Goal: Check status: Check status

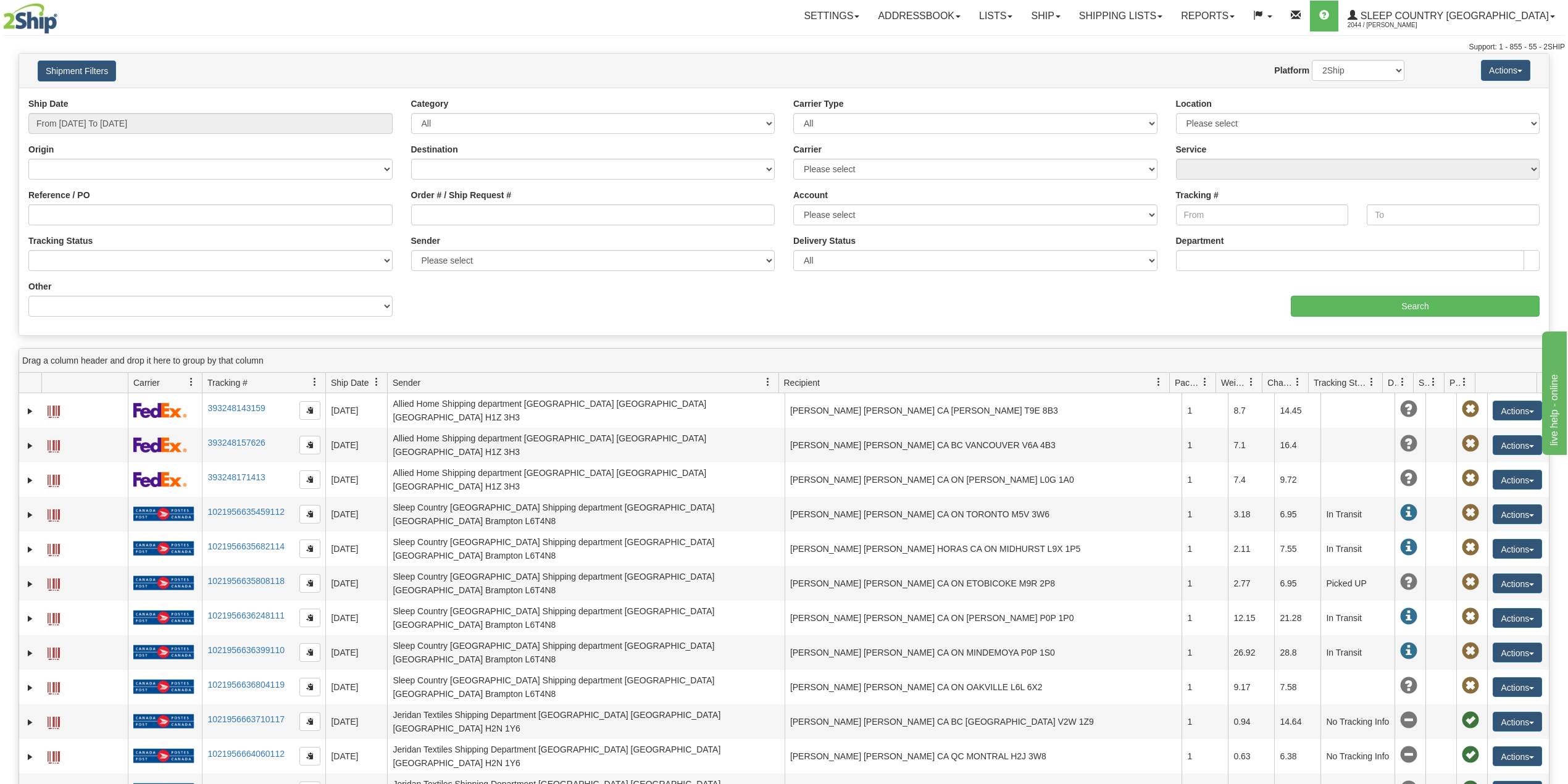
click at [104, 110] on div "Ship Date From 09/15/2025 To 09/16/2025" at bounding box center [210, 115] width 364 height 36
click at [106, 127] on input "From 09/15/2025 To 09/16/2025" at bounding box center [210, 123] width 364 height 21
click at [76, 212] on li "Last 30 Days" at bounding box center [83, 212] width 99 height 17
type input "From 08/18/2025 To 09/16/2025"
click at [77, 210] on input "Reference / PO" at bounding box center [210, 214] width 364 height 21
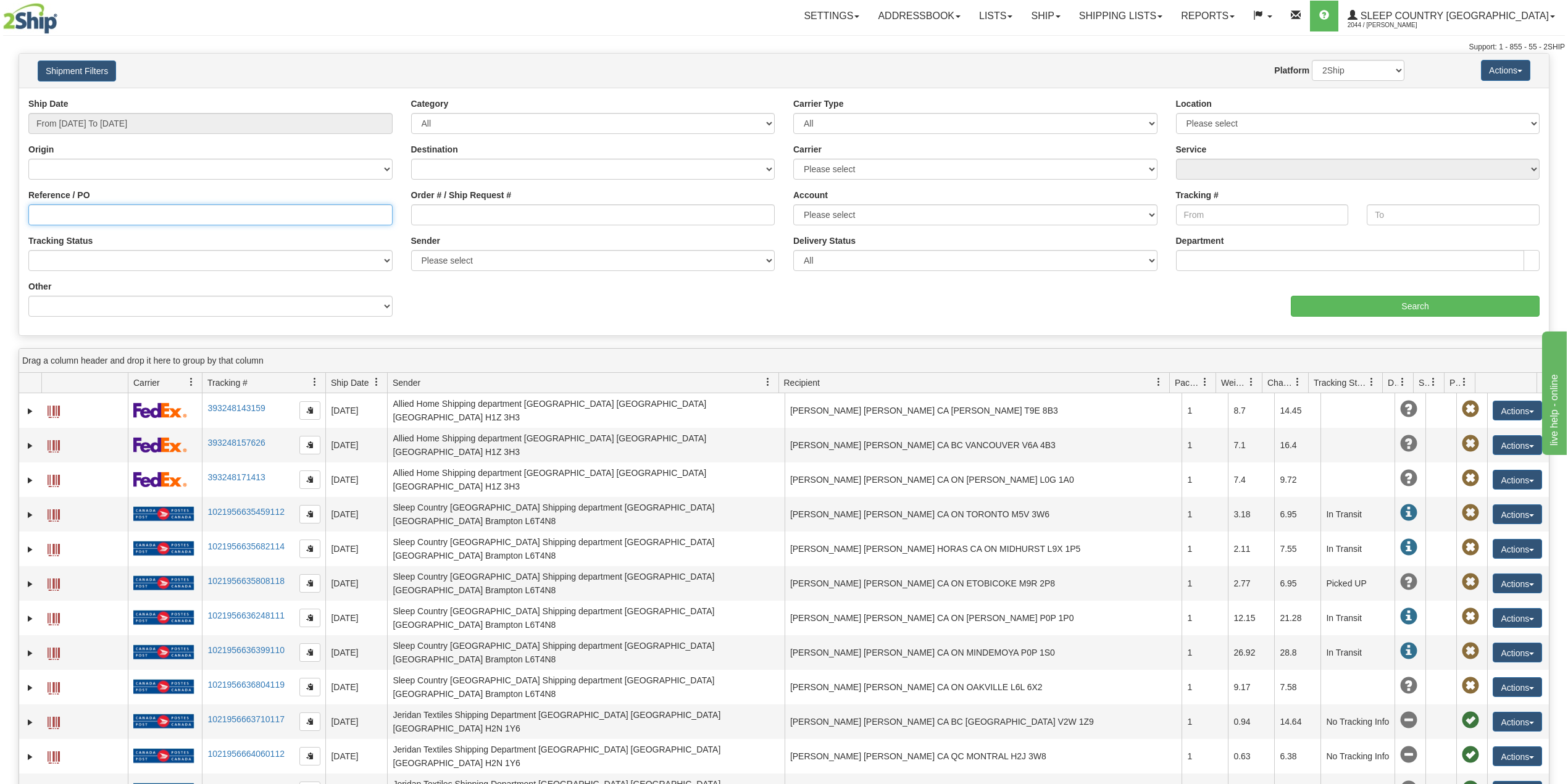
paste input "9000I092289"
type input "9000I092289"
click at [1341, 305] on input "Search" at bounding box center [1415, 306] width 249 height 21
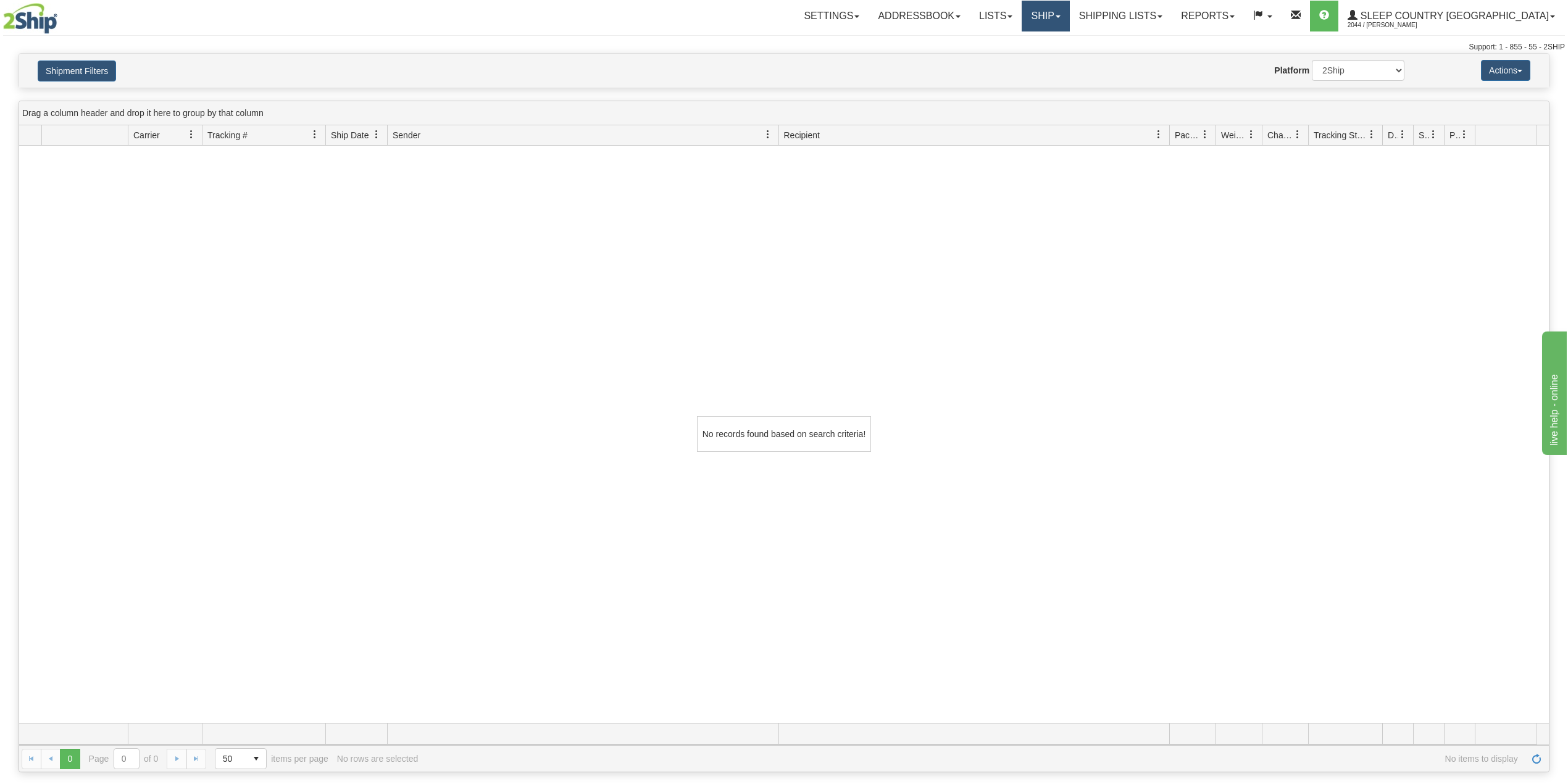
drag, startPoint x: 1109, startPoint y: 17, endPoint x: 1101, endPoint y: 31, distance: 16.1
click at [1069, 16] on link "Ship" at bounding box center [1045, 16] width 48 height 31
click at [1056, 57] on span "OnHold / Order Queue" at bounding box center [1013, 59] width 87 height 10
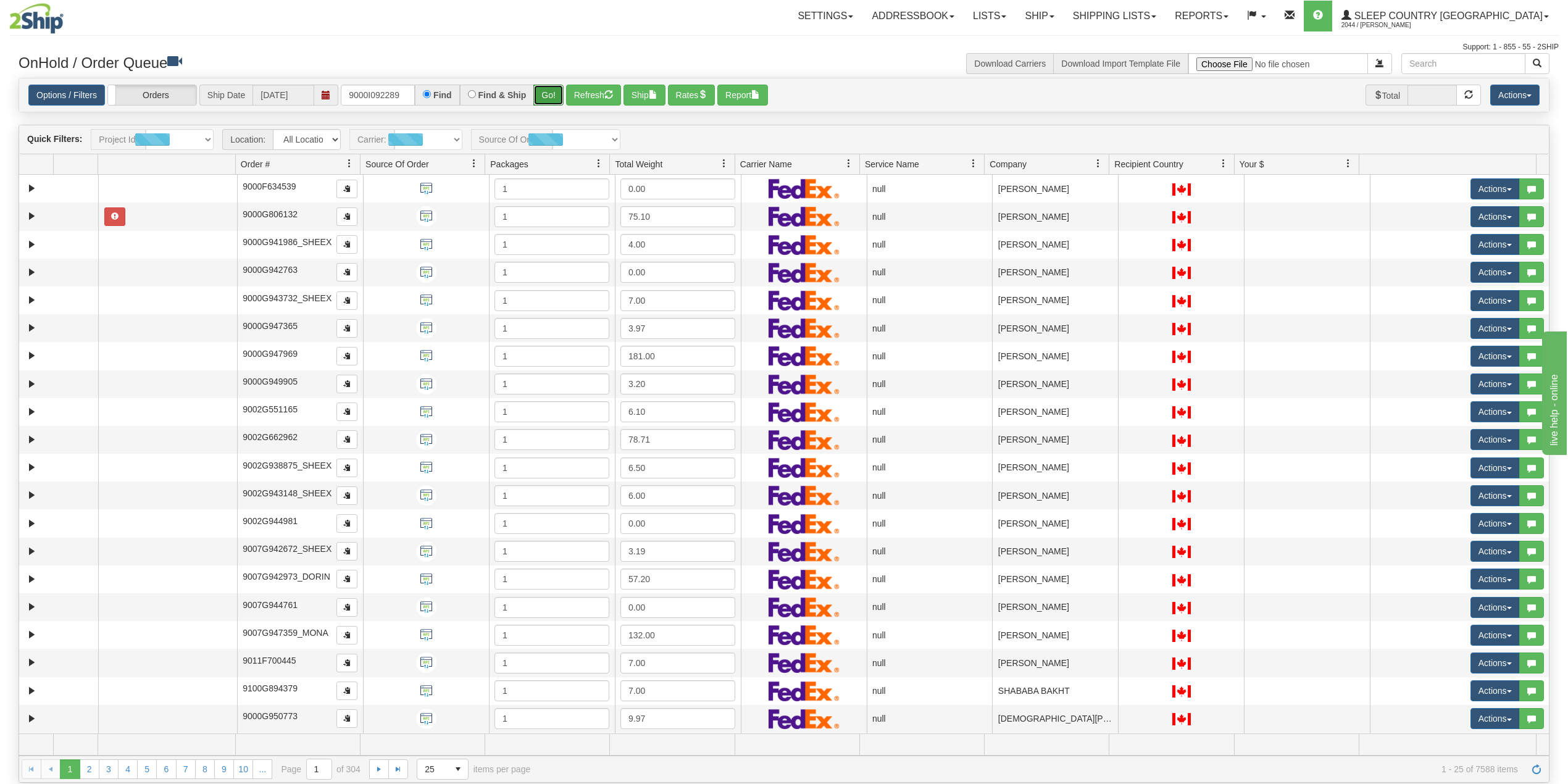
click at [551, 94] on button "Go!" at bounding box center [549, 95] width 31 height 21
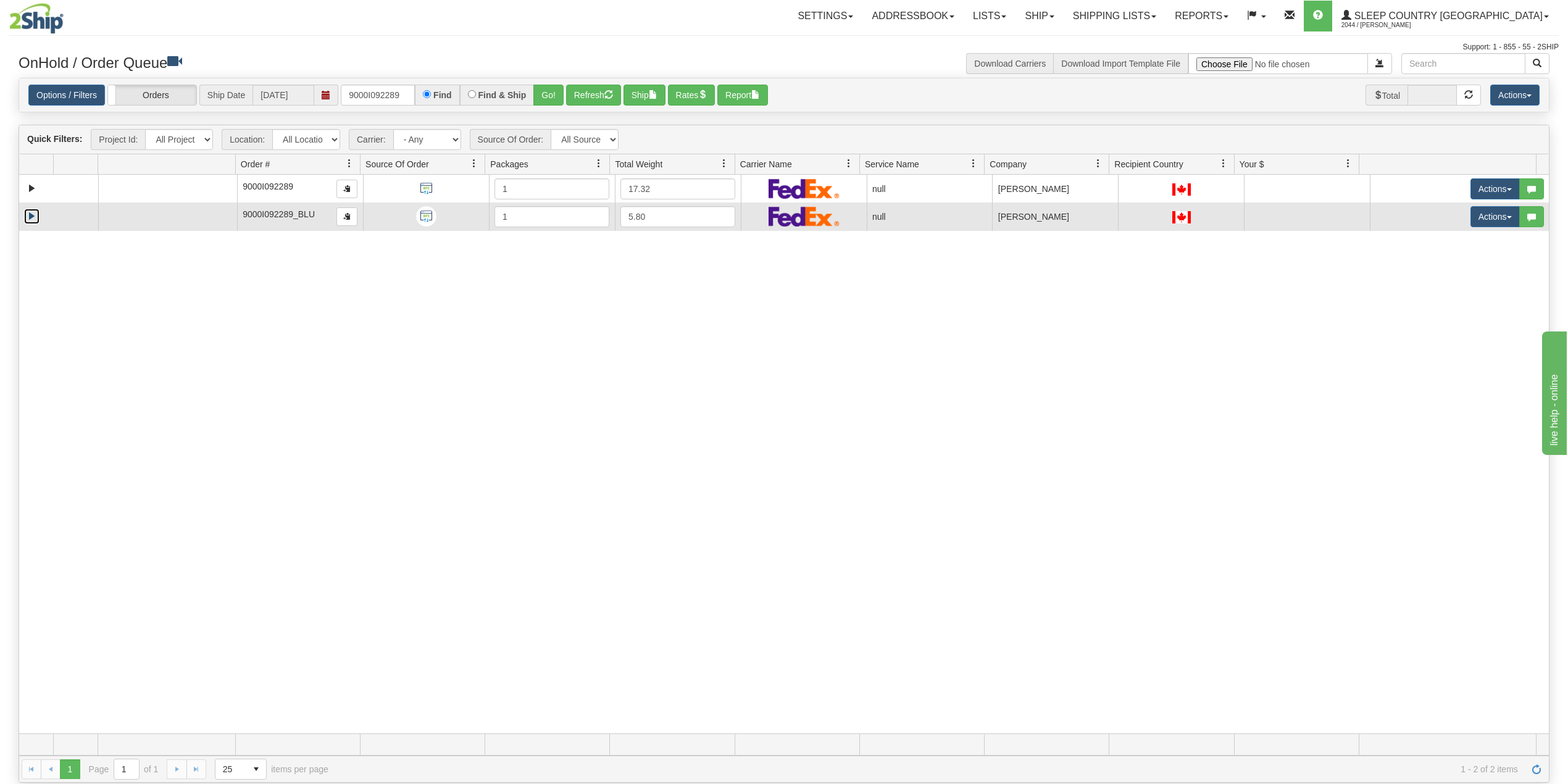
click at [27, 224] on link "Expand" at bounding box center [32, 216] width 15 height 15
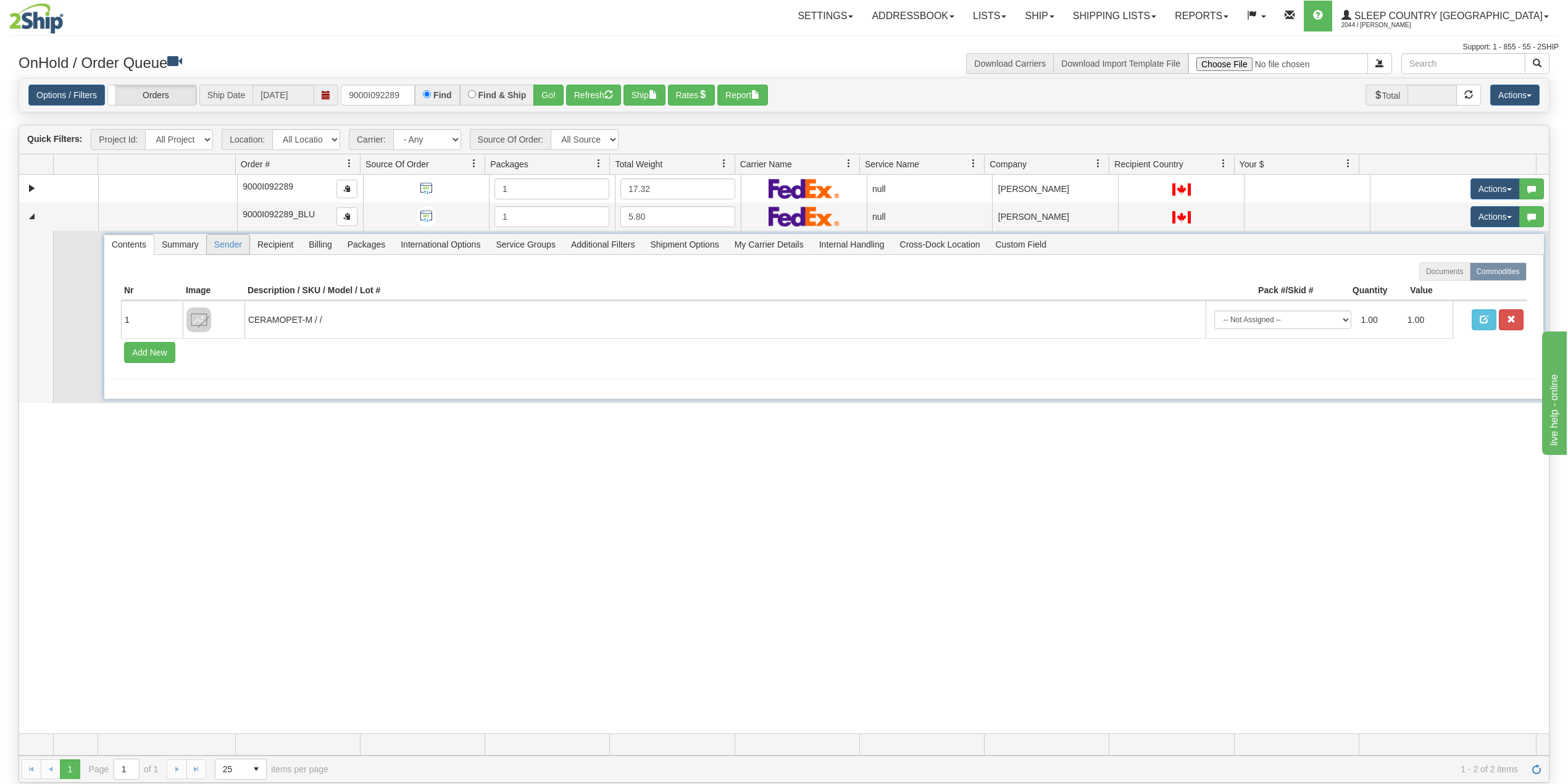
click at [225, 248] on span "Sender" at bounding box center [228, 244] width 43 height 20
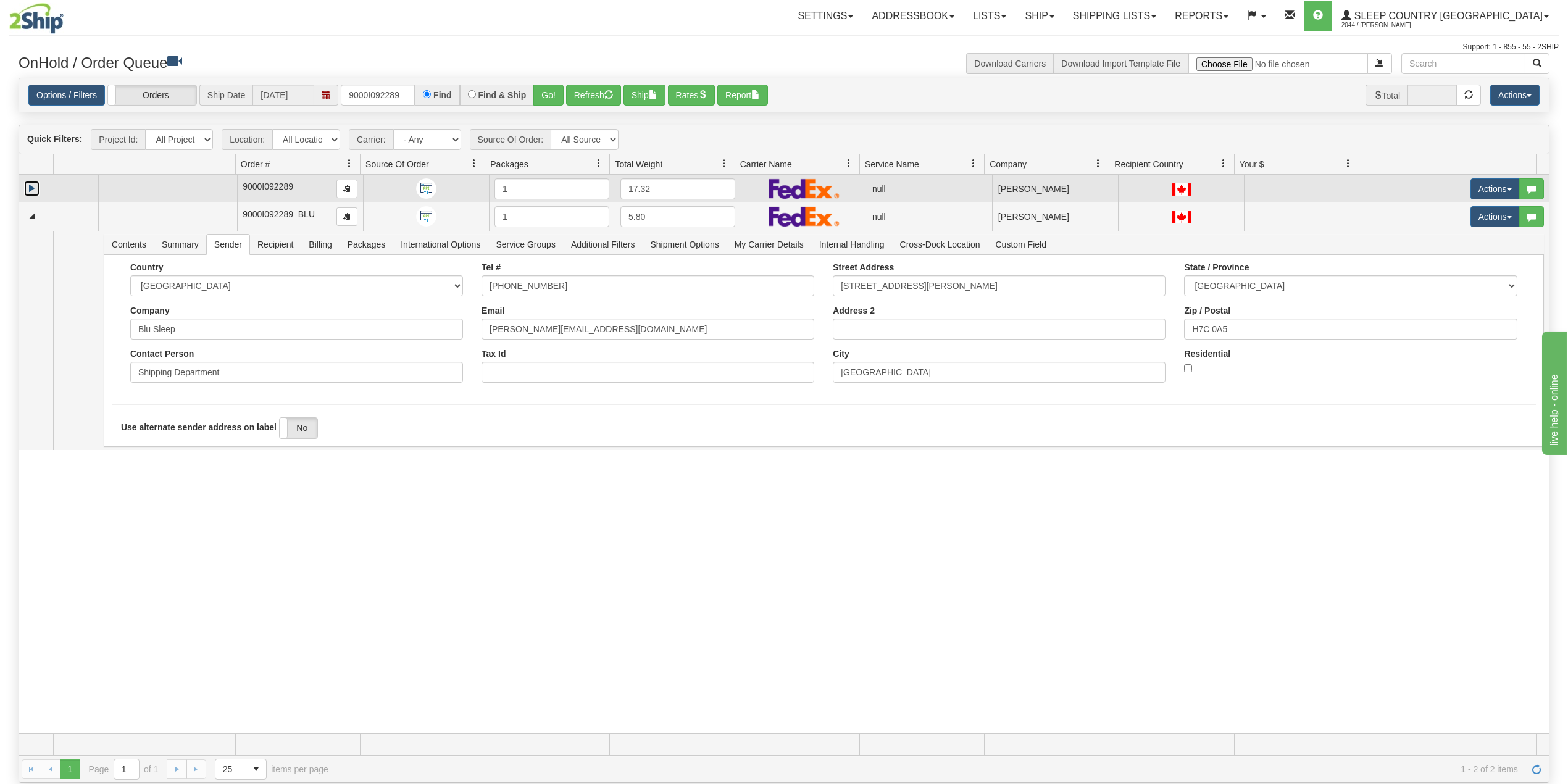
click at [34, 188] on link "Expand" at bounding box center [32, 189] width 15 height 15
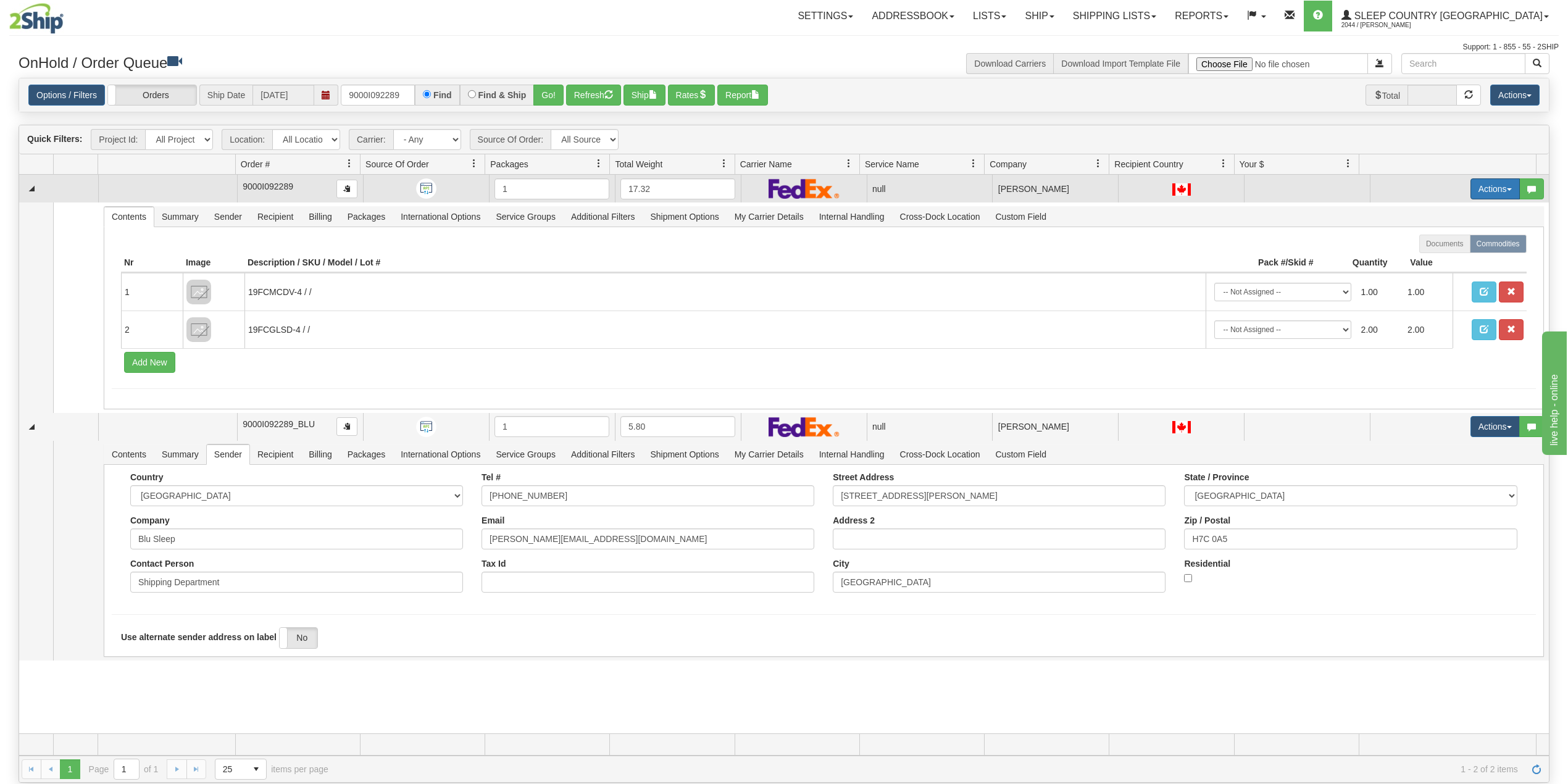
click at [1483, 184] on button "Actions" at bounding box center [1495, 189] width 50 height 21
click at [1428, 277] on span "Delete" at bounding box center [1441, 277] width 33 height 10
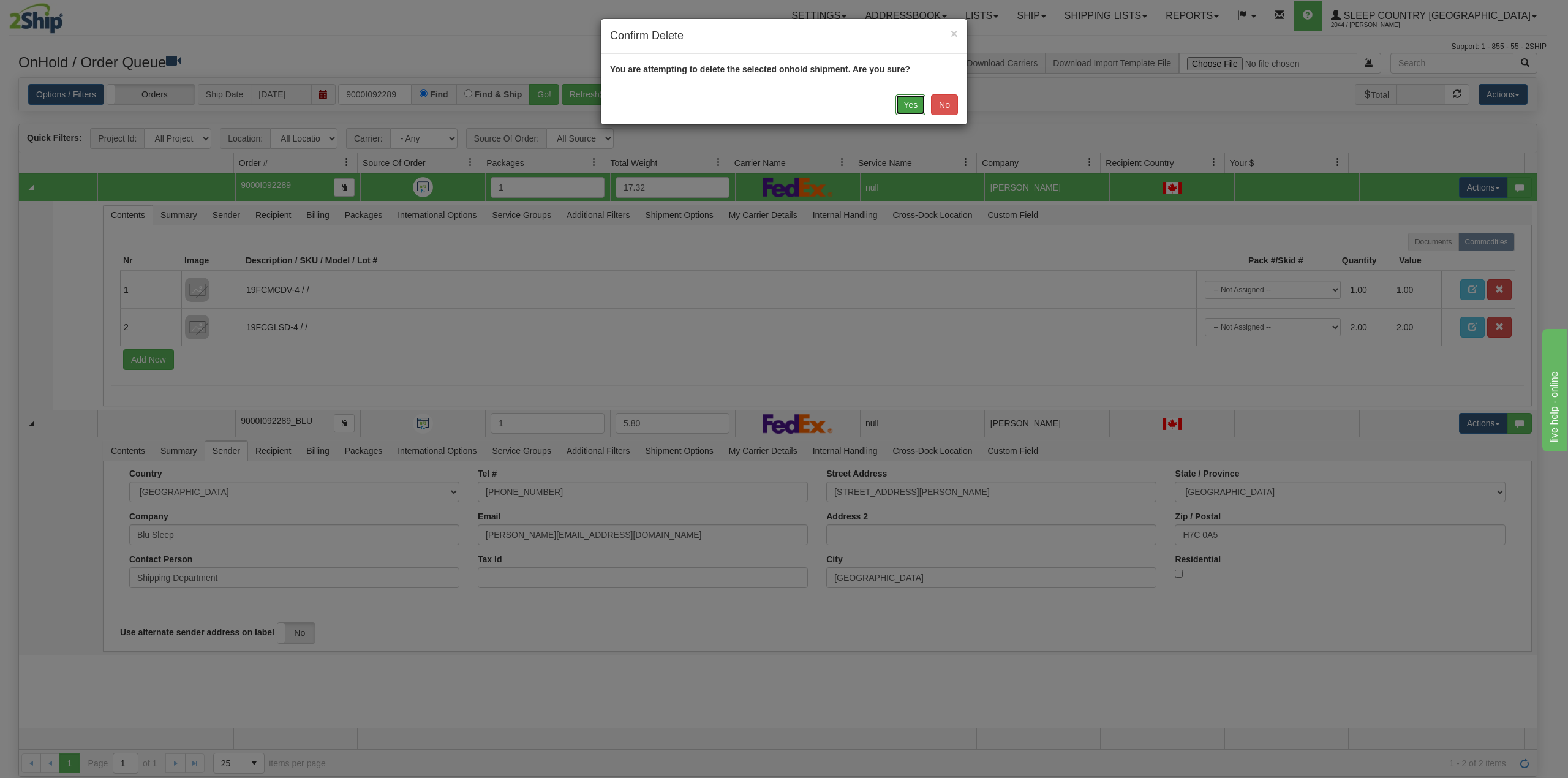
click at [915, 108] on button "Yes" at bounding box center [911, 105] width 30 height 21
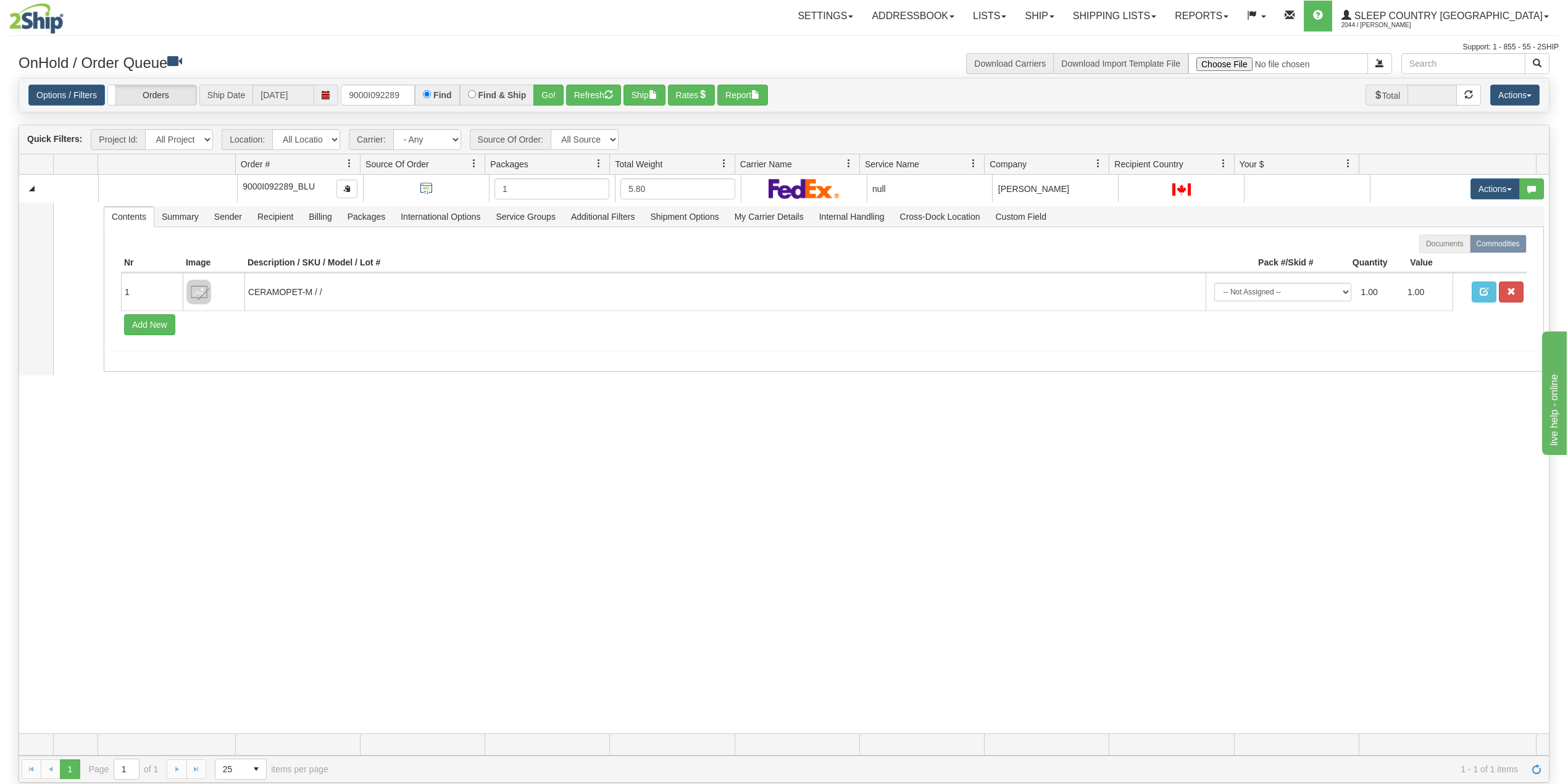
click at [344, 493] on div "31613943 BLU 91119156 0 9000I092289_BLU 1 5.80 null Shipping department Blu Sle…" at bounding box center [784, 454] width 1529 height 559
click at [381, 97] on input "9000I092289" at bounding box center [378, 95] width 74 height 21
click at [381, 97] on input "9000I092289" at bounding box center [378, 95] width 74 height 21
paste input "0492"
click at [553, 93] on button "Go!" at bounding box center [549, 95] width 31 height 21
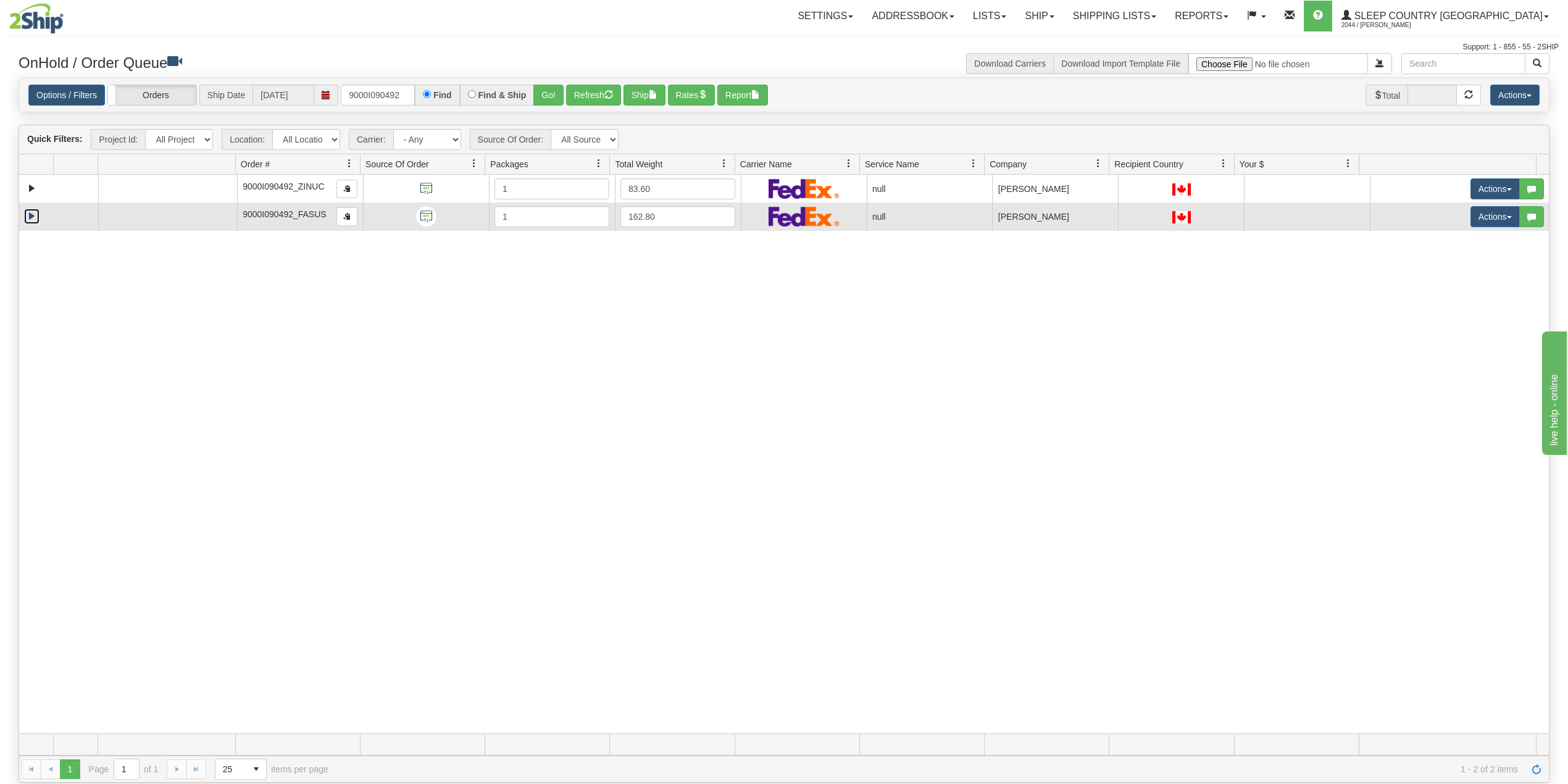
click at [32, 217] on link "Expand" at bounding box center [32, 216] width 15 height 15
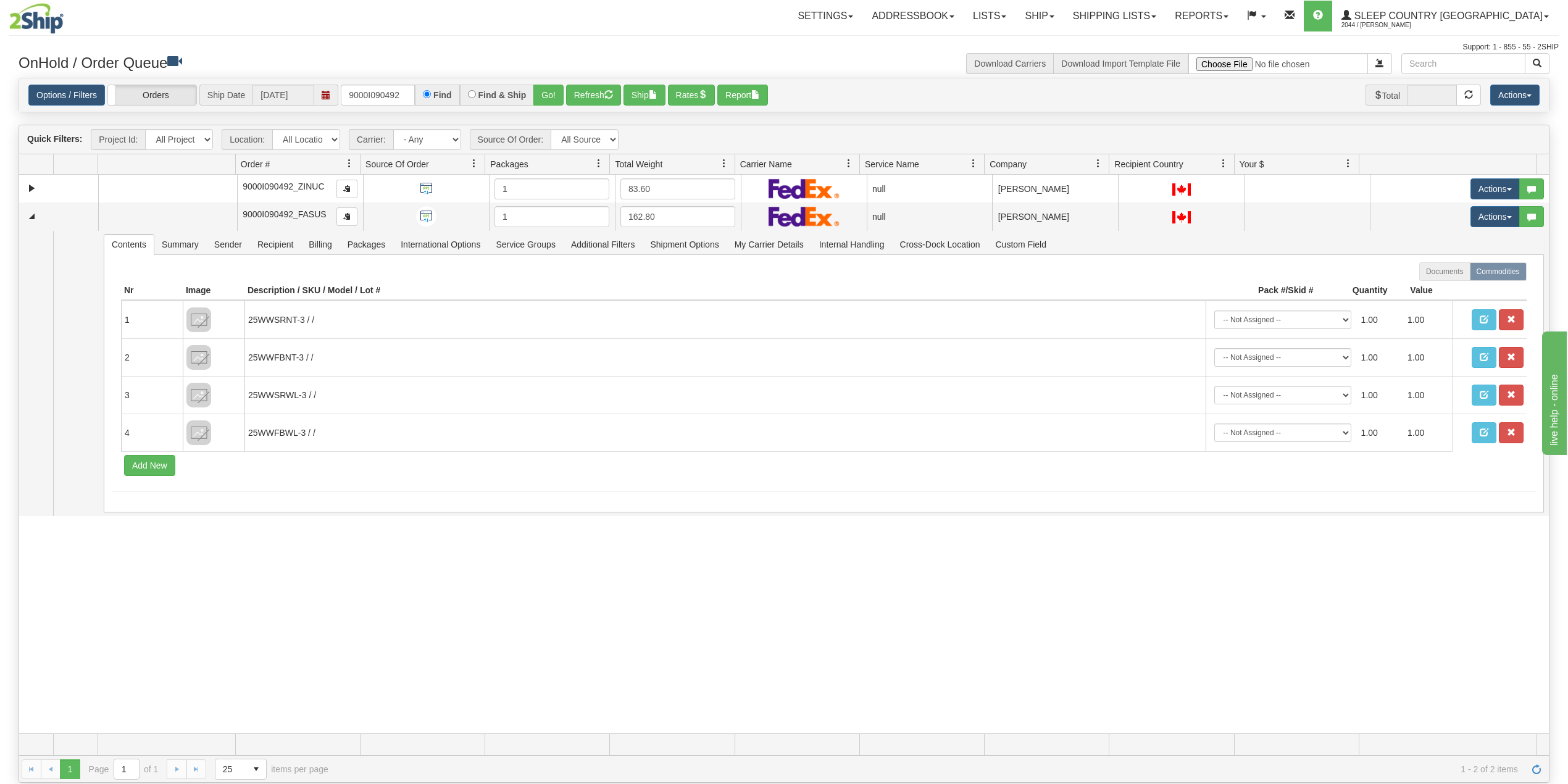
click at [313, 610] on div "31613744 ZINUC 91119121 0 9000I090492_ZINUC 1 83.60 null Shipping department Sl…" at bounding box center [784, 454] width 1529 height 559
click at [267, 595] on div "31613744 ZINUC 91119121 0 9000I090492_ZINUC 1 83.60 null Shipping department Sl…" at bounding box center [784, 454] width 1529 height 559
click at [394, 90] on input "9000I090492" at bounding box center [378, 95] width 74 height 21
click at [393, 90] on input "9000I090492" at bounding box center [378, 95] width 74 height 21
paste input "2I079368"
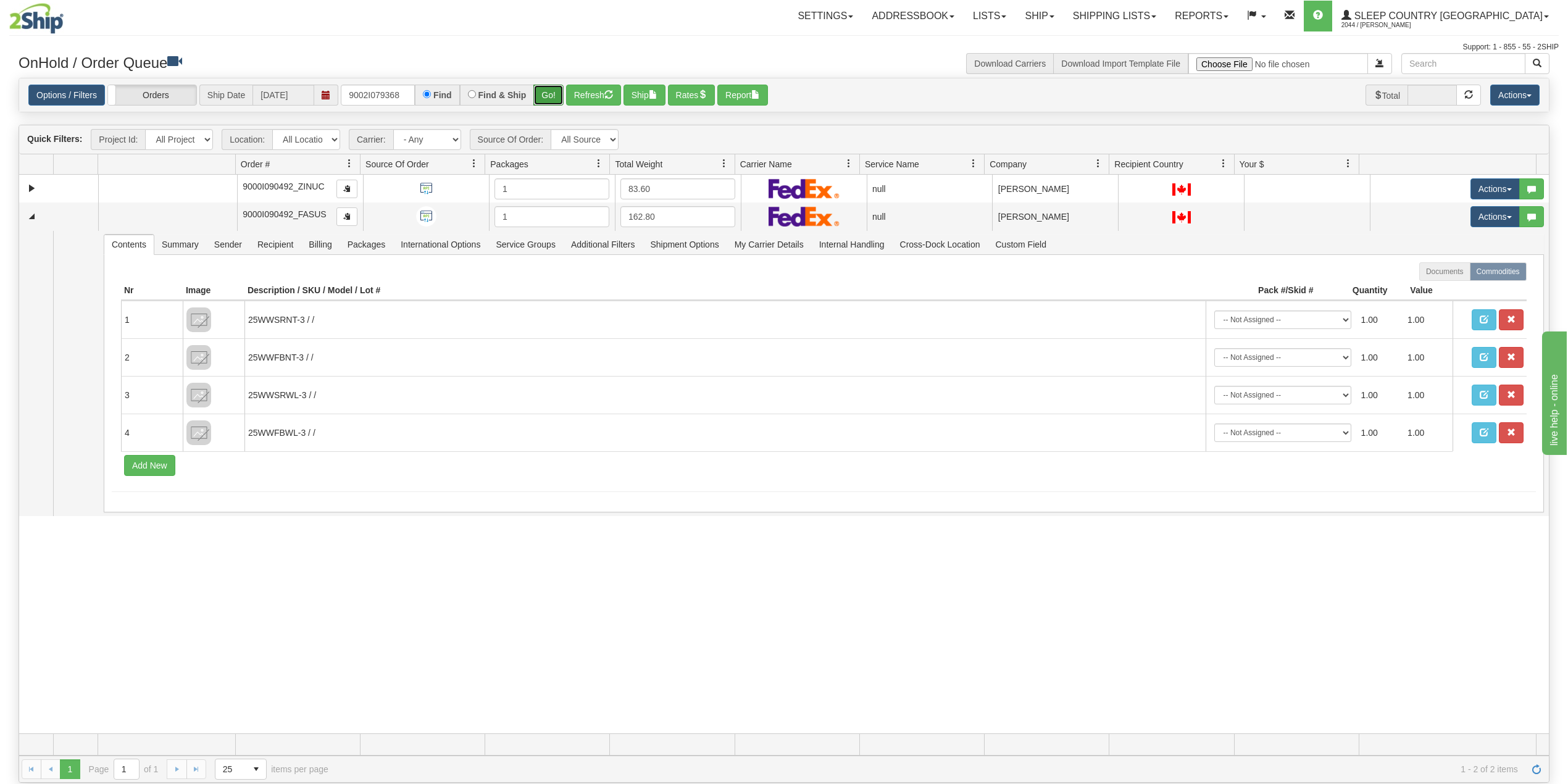
click at [549, 92] on button "Go!" at bounding box center [549, 95] width 31 height 21
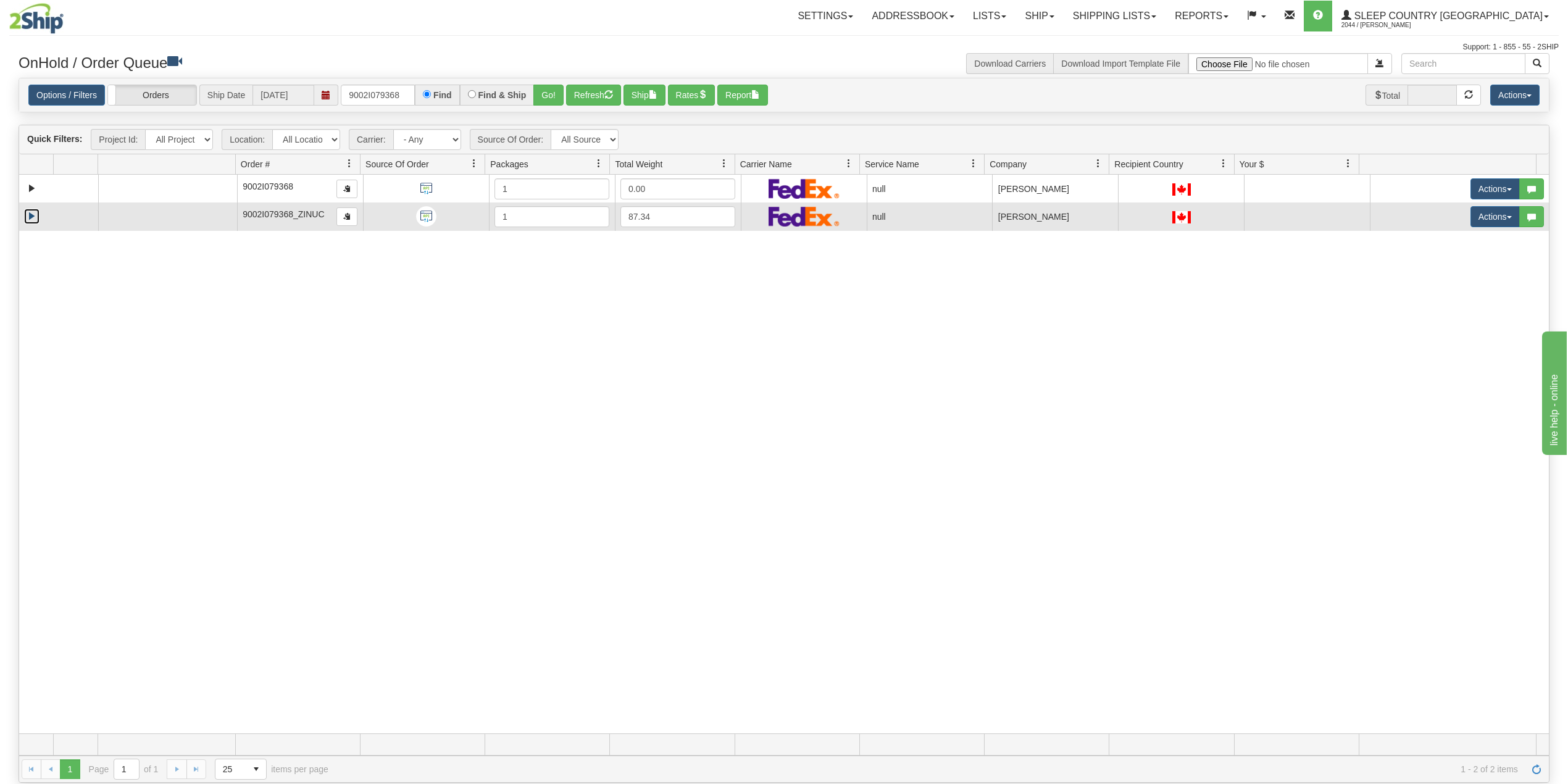
click at [32, 218] on link "Expand" at bounding box center [32, 216] width 15 height 15
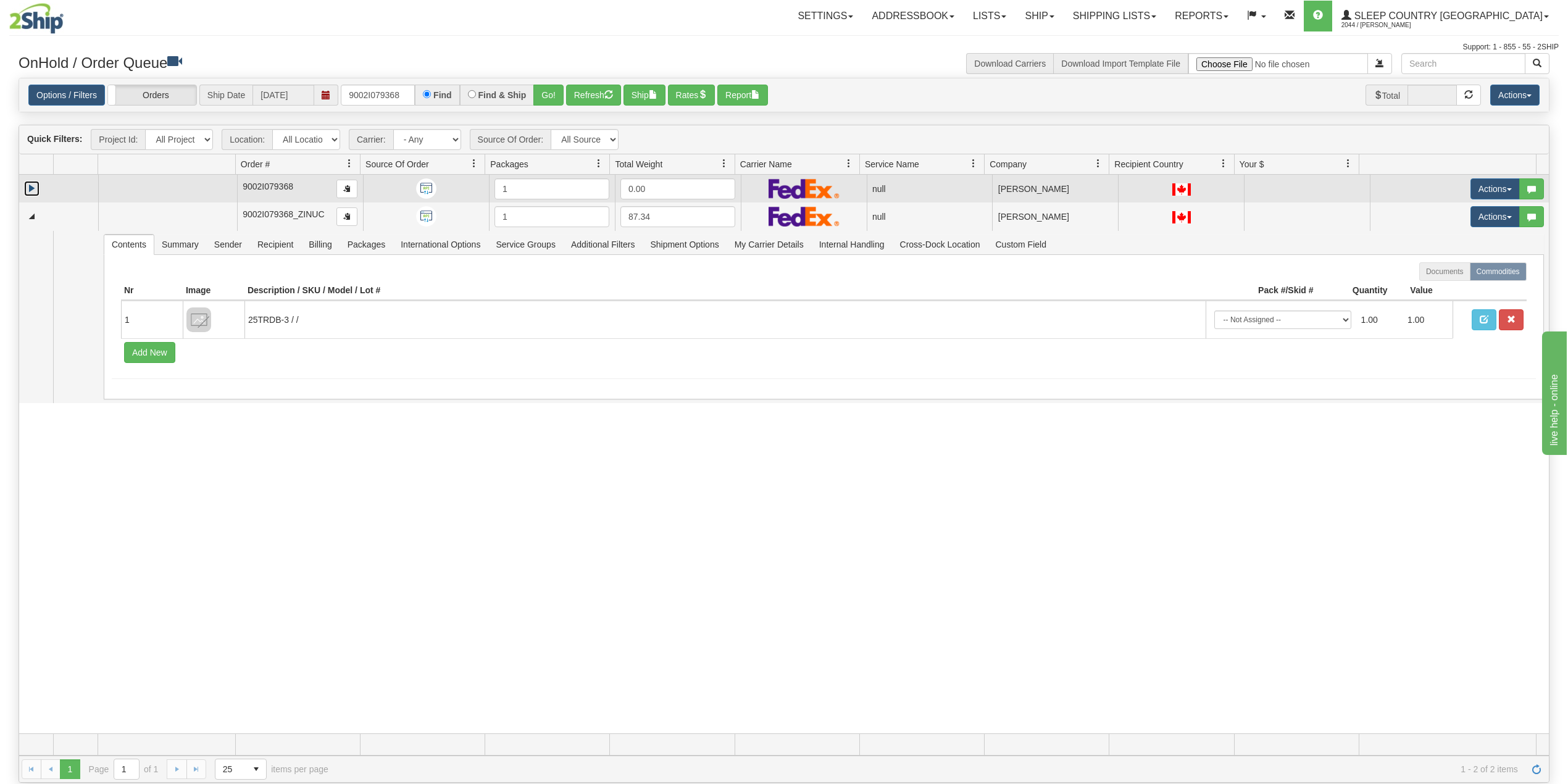
click at [25, 191] on link "Expand" at bounding box center [32, 189] width 15 height 15
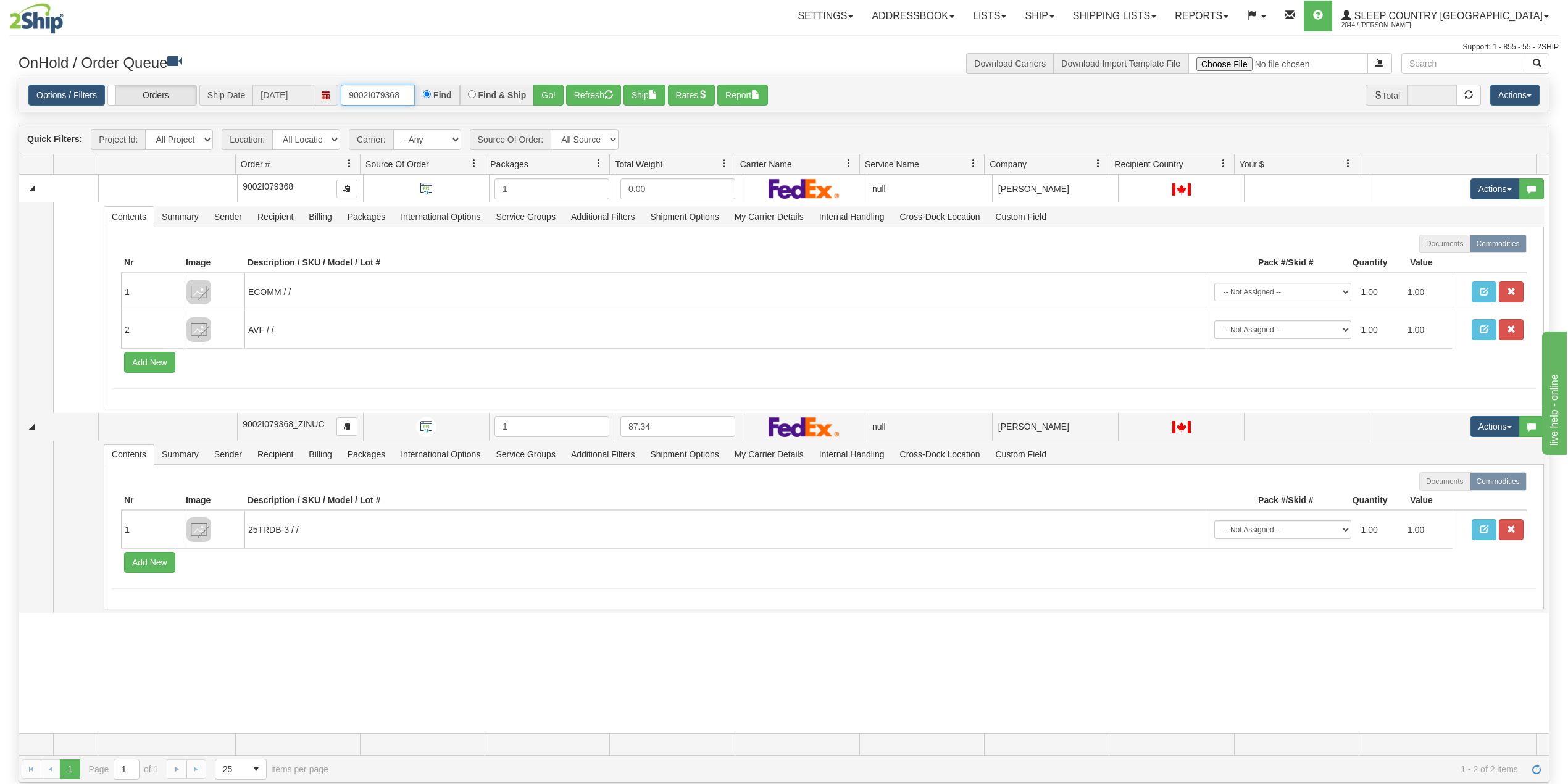
click at [381, 96] on input "9002I079368" at bounding box center [378, 95] width 74 height 21
click at [381, 95] on input "9002I079368" at bounding box center [378, 95] width 74 height 21
paste input "10558"
type input "1055868"
click at [554, 95] on button "Go!" at bounding box center [549, 95] width 31 height 21
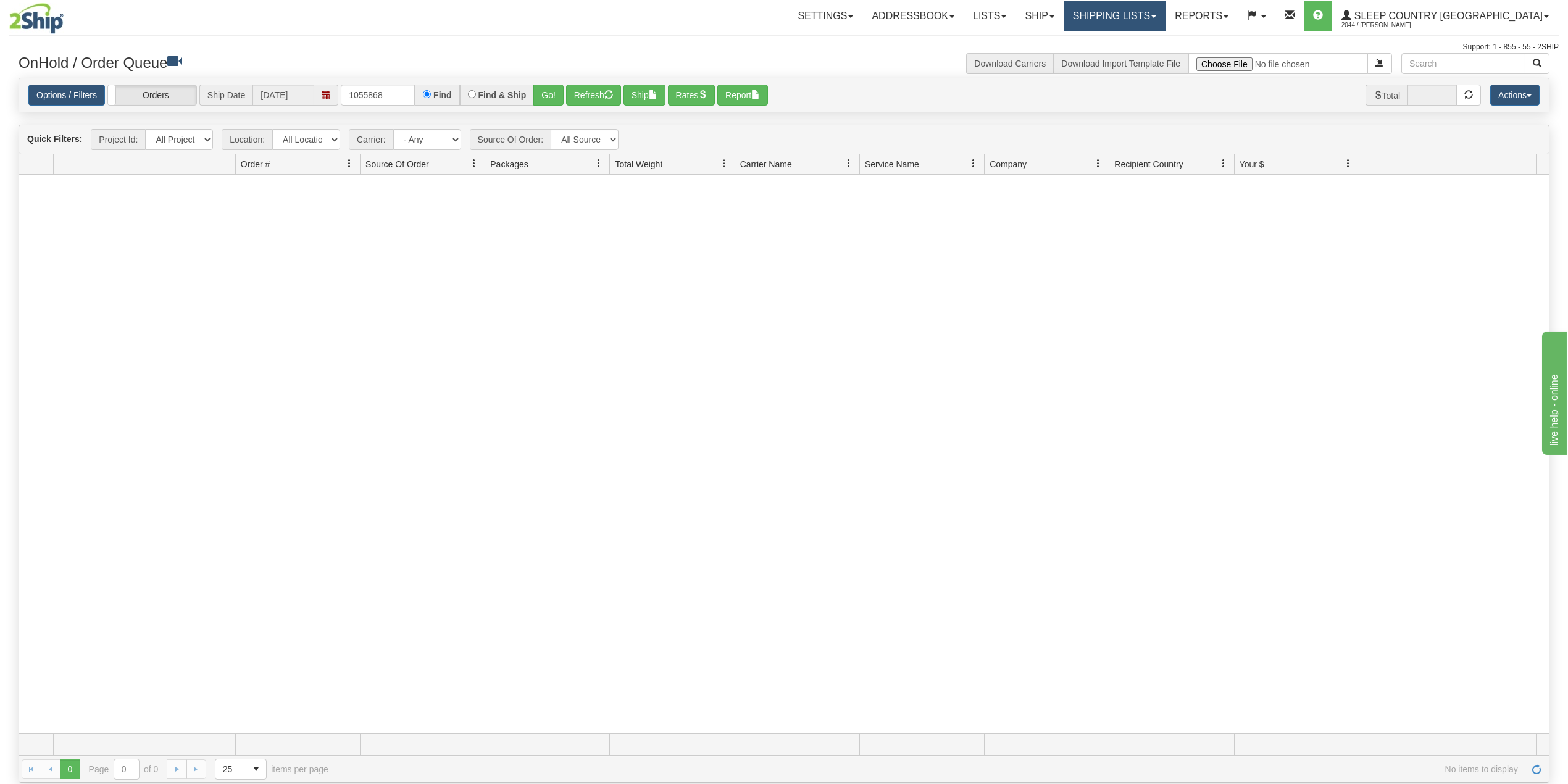
click at [1165, 9] on link "Shipping lists" at bounding box center [1114, 16] width 102 height 31
click at [1152, 59] on span "Search Shipment History" at bounding box center [1104, 59] width 96 height 10
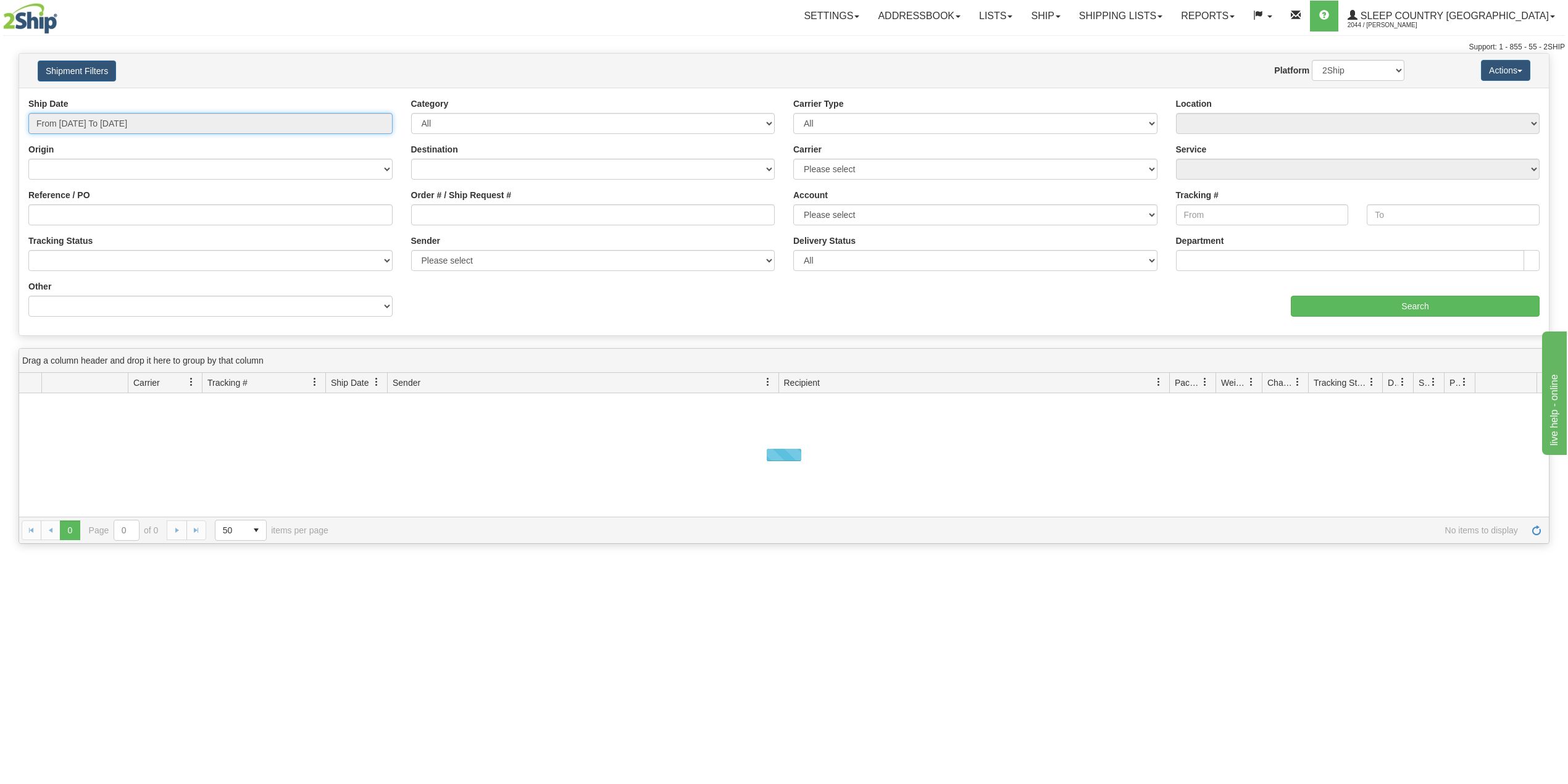
click at [105, 121] on input "From 09/15/2025 To 09/16/2025" at bounding box center [210, 123] width 364 height 21
click at [83, 216] on li "Last 30 Days" at bounding box center [83, 212] width 99 height 17
type input "From 08/18/2025 To 09/16/2025"
click at [83, 216] on input "Reference / PO" at bounding box center [210, 214] width 364 height 21
click at [480, 209] on input "Order # / Ship Request #" at bounding box center [593, 214] width 364 height 21
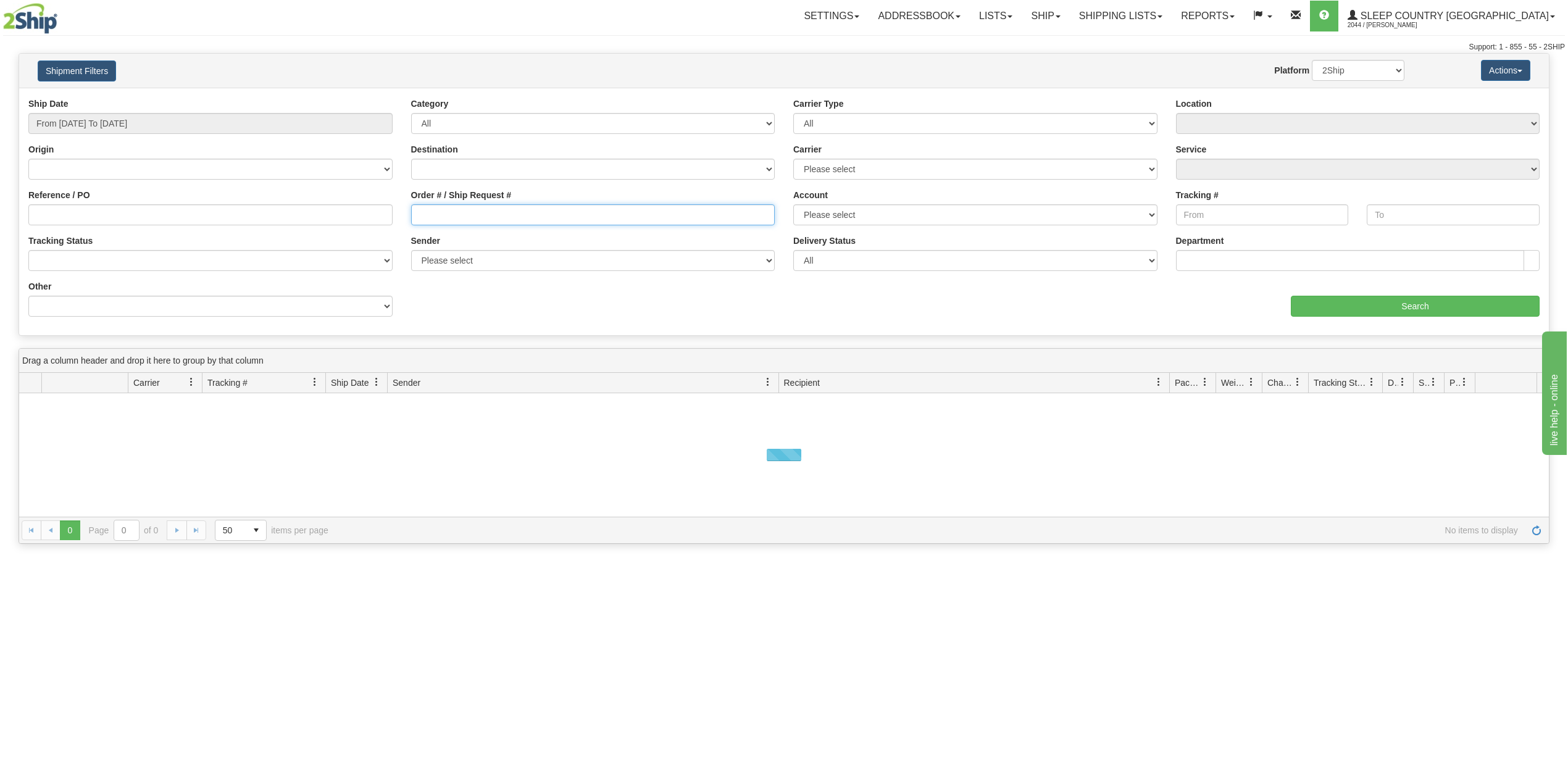
paste input "1055868"
type input "1055868"
click at [1349, 307] on input "Search" at bounding box center [1415, 306] width 249 height 21
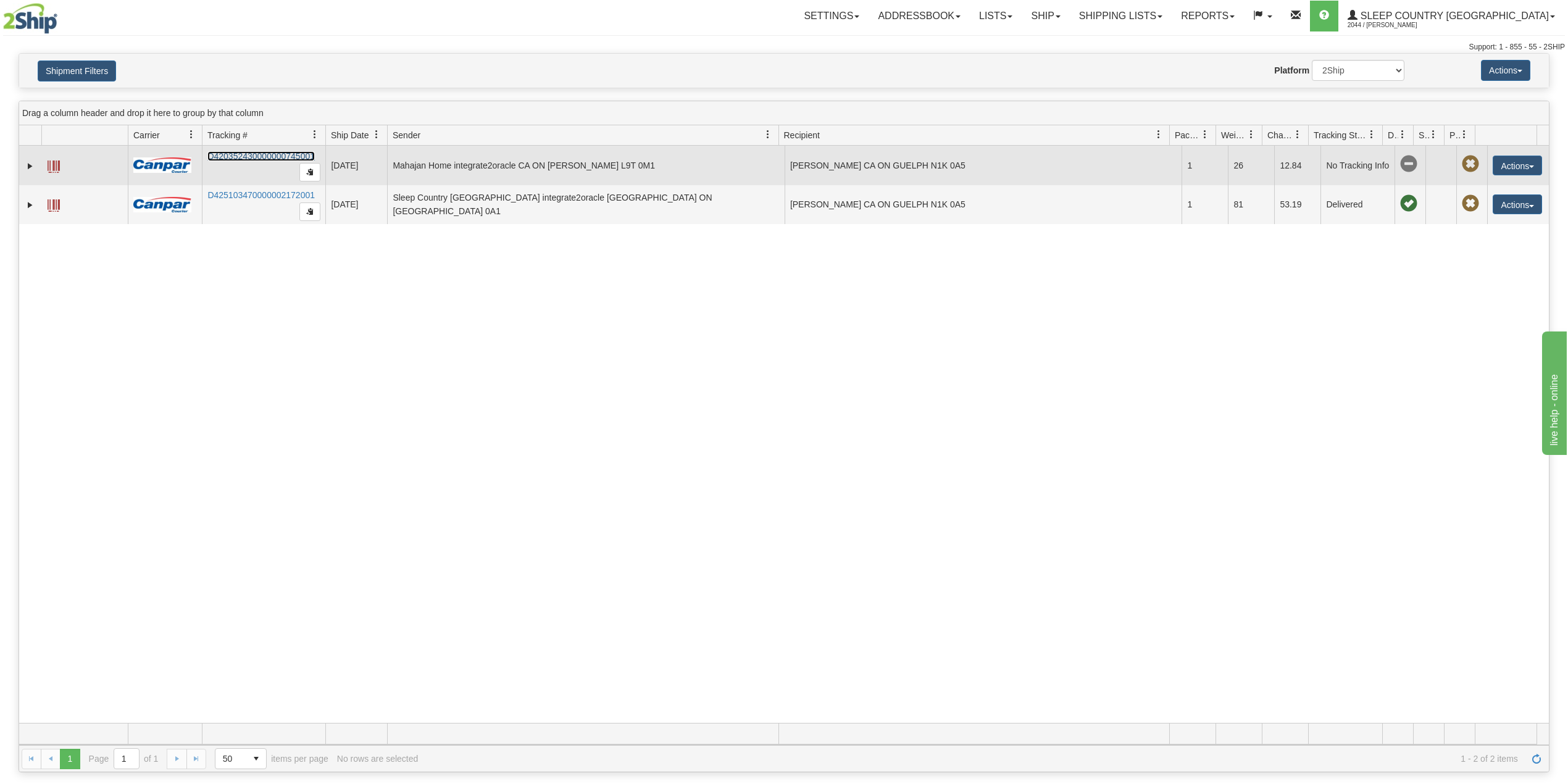
click at [245, 156] on link "D420352430000000745001" at bounding box center [261, 156] width 107 height 10
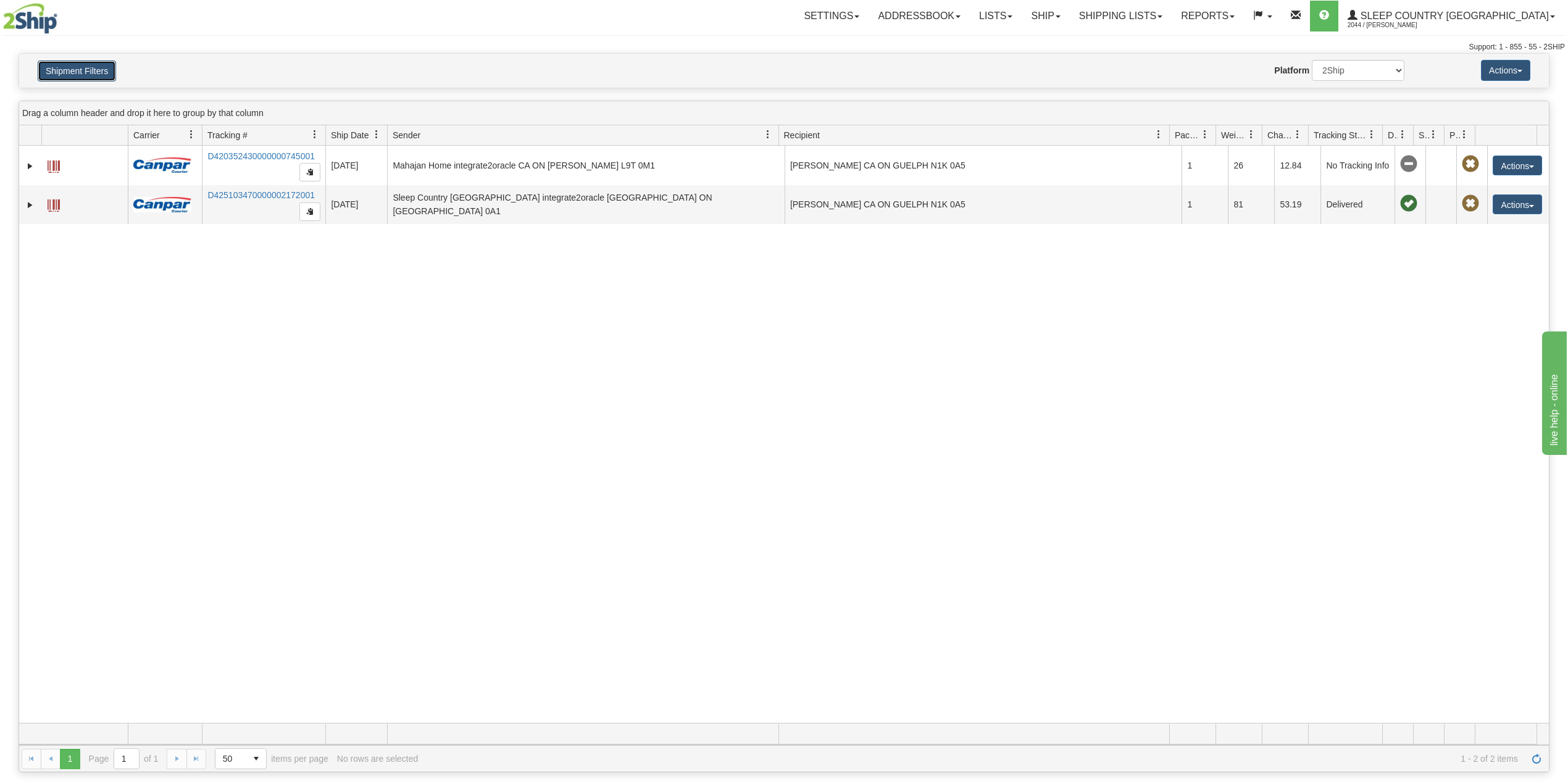
click at [38, 67] on button "Shipment Filters" at bounding box center [76, 71] width 78 height 21
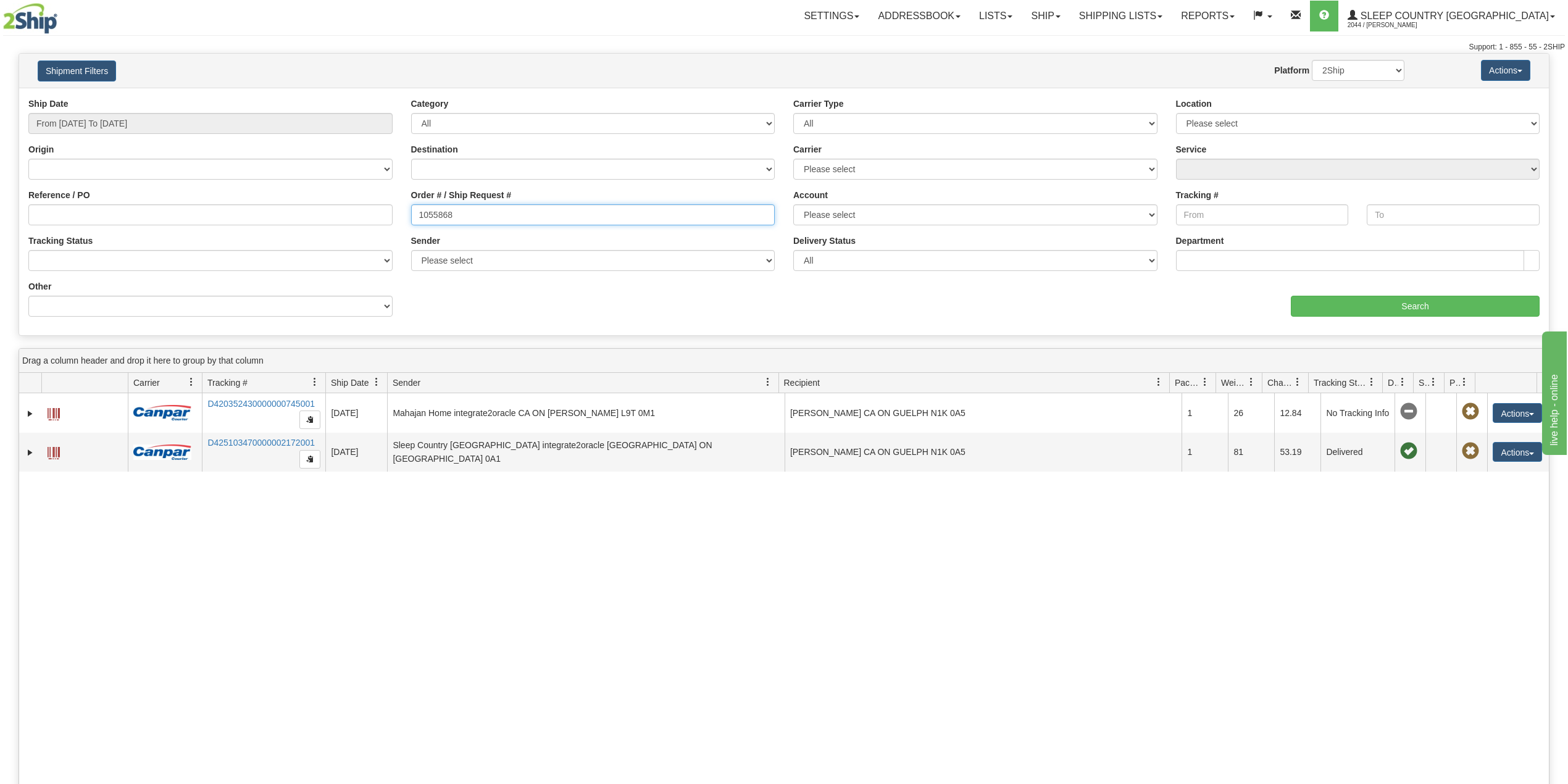
click at [433, 214] on input "1055868" at bounding box center [593, 214] width 364 height 21
click at [436, 216] on input "1055868" at bounding box center [593, 214] width 364 height 21
click at [1069, 8] on link "Ship" at bounding box center [1045, 16] width 48 height 31
click at [1056, 57] on span "OnHold / Order Queue" at bounding box center [1013, 59] width 87 height 10
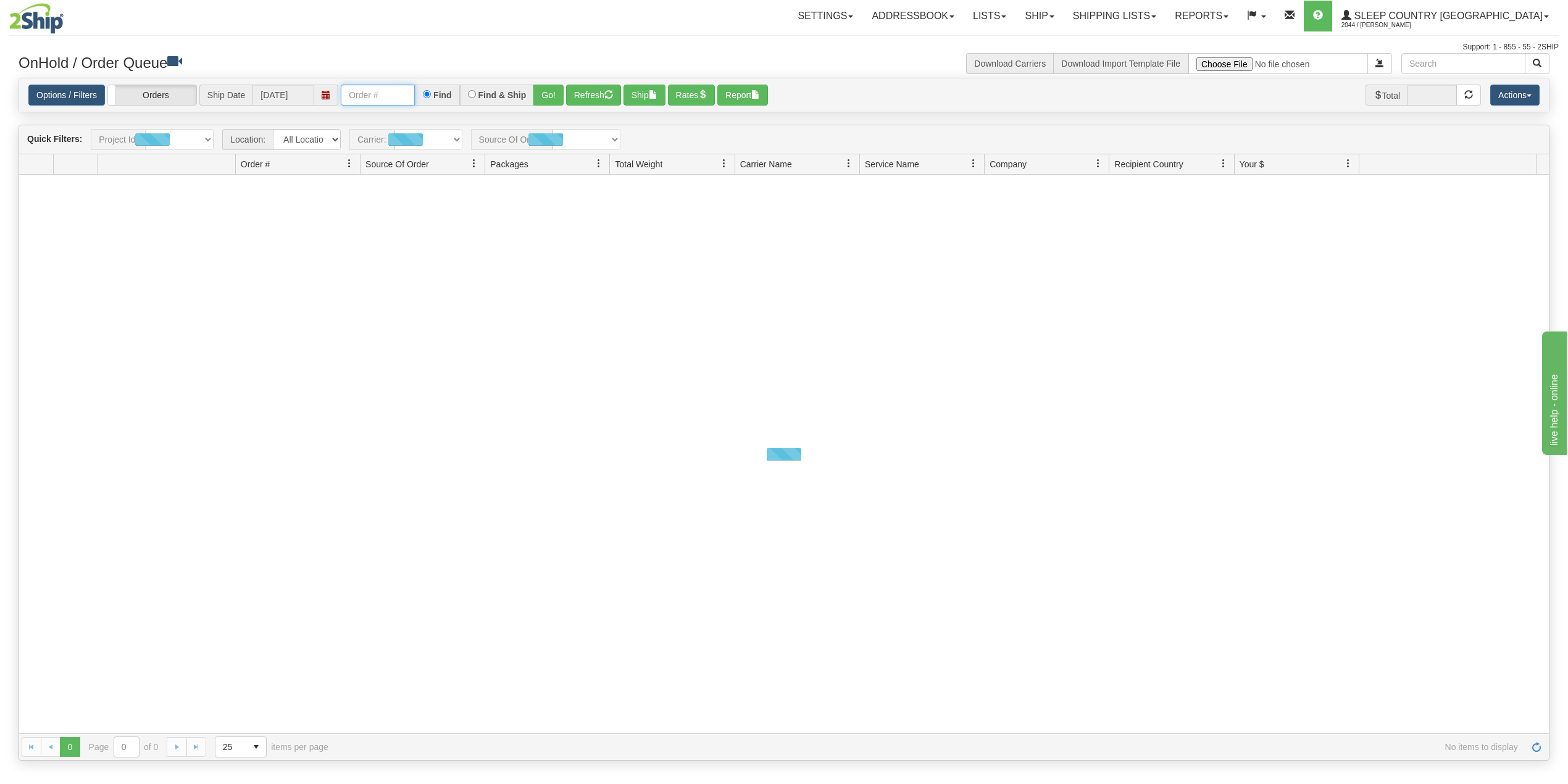
click at [369, 99] on input "text" at bounding box center [378, 95] width 74 height 21
paste input "9000I082681"
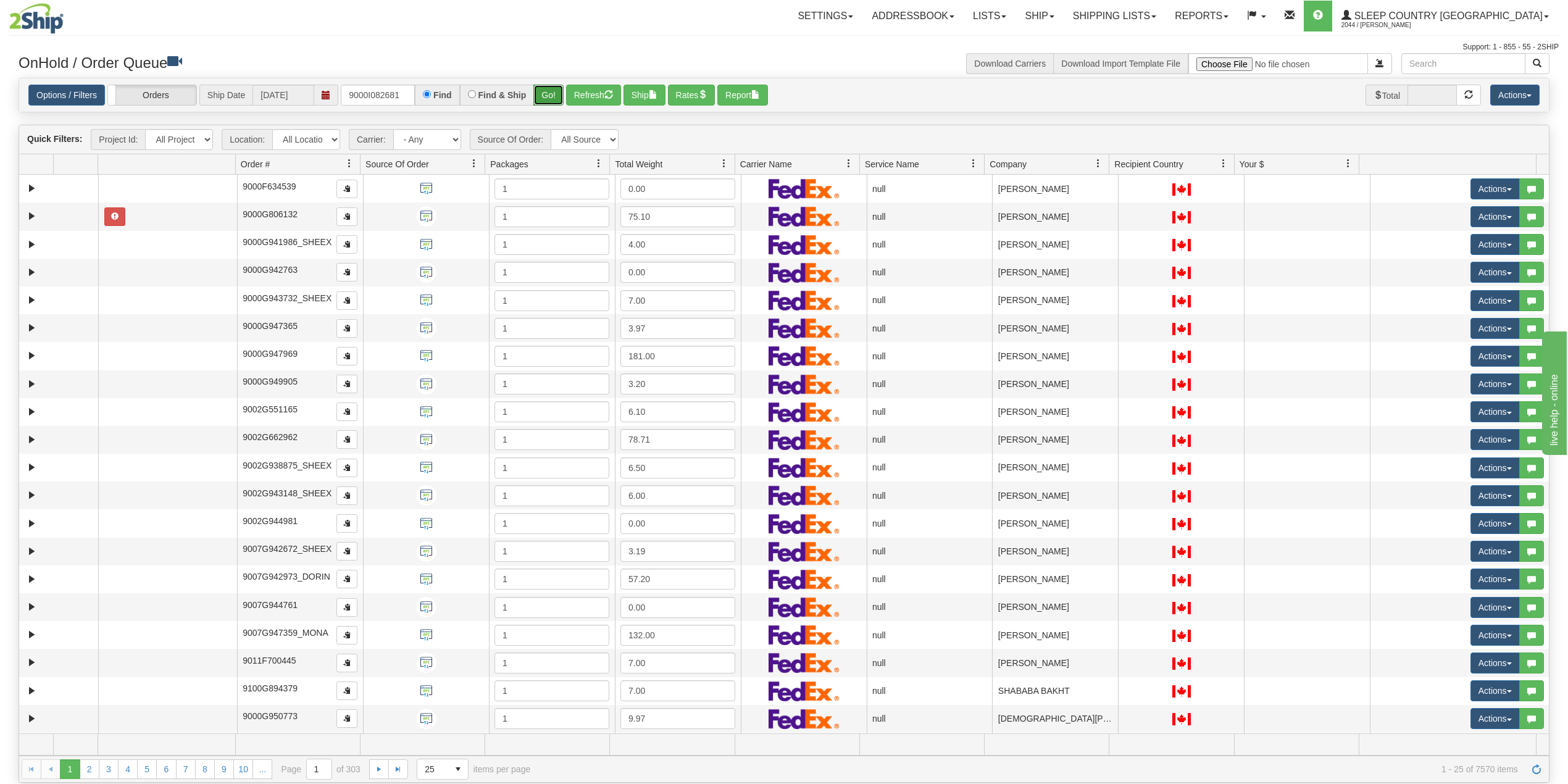
click at [553, 92] on button "Go!" at bounding box center [549, 95] width 31 height 21
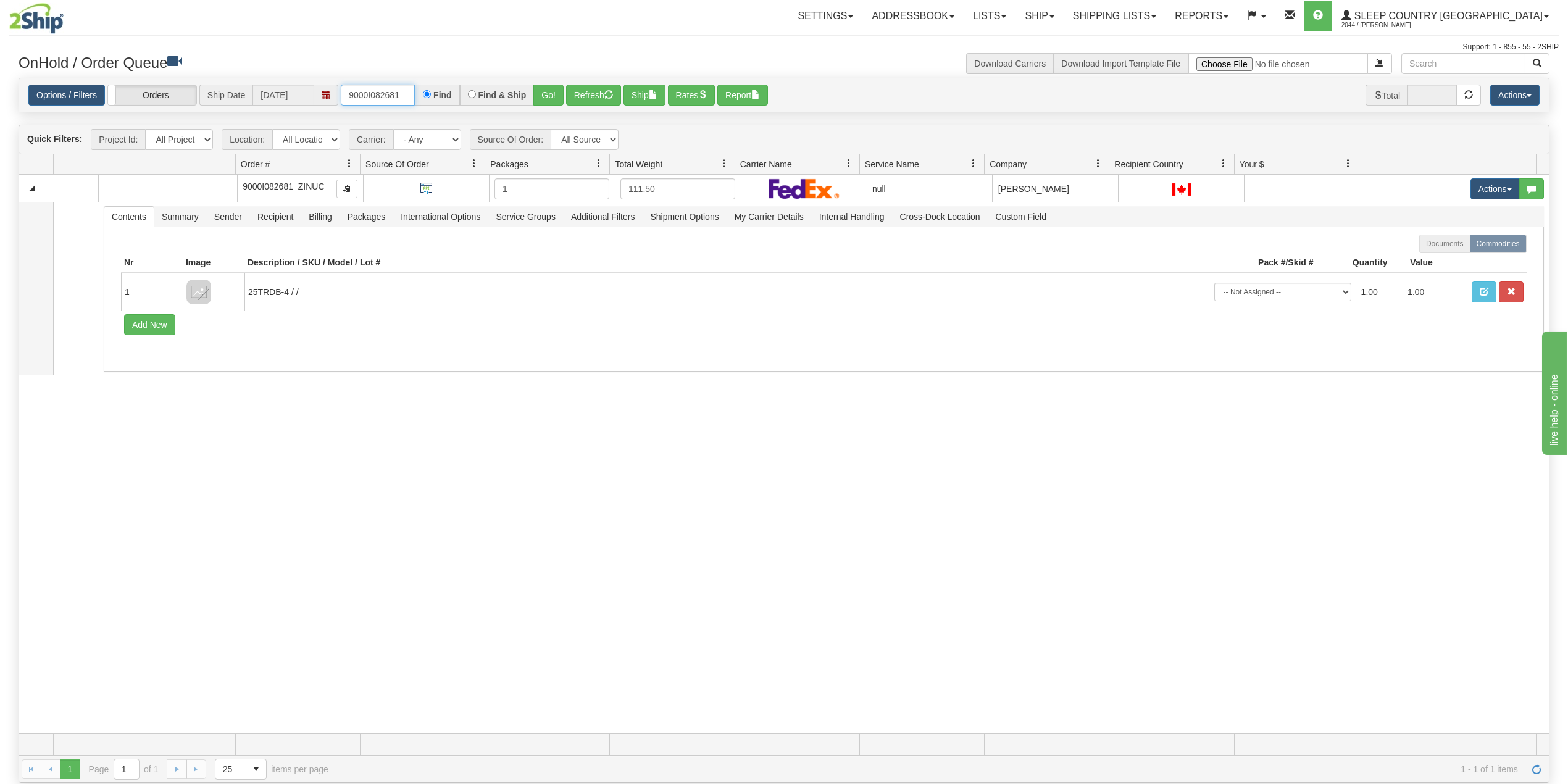
click at [371, 99] on input "9000I082681" at bounding box center [378, 95] width 74 height 21
paste input "2I085827"
click at [550, 97] on button "Go!" at bounding box center [549, 95] width 31 height 21
click at [395, 95] on input "9002I085827" at bounding box center [378, 95] width 74 height 21
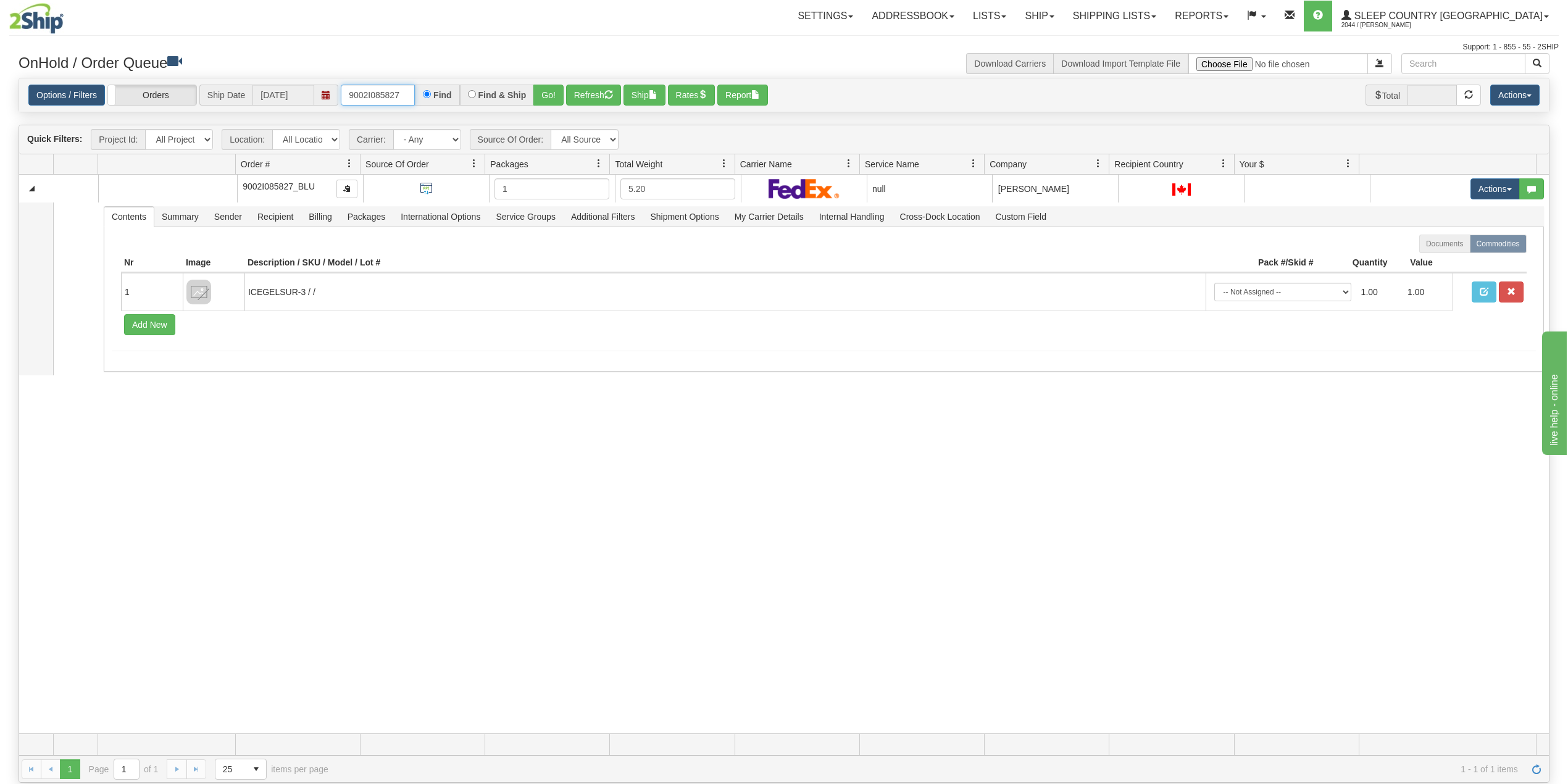
click at [395, 95] on input "9002I085827" at bounding box center [378, 95] width 74 height 21
paste input "55"
type input "9002I085855"
click at [547, 95] on button "Go!" at bounding box center [549, 95] width 31 height 21
click at [385, 96] on input "9002I085855" at bounding box center [378, 95] width 74 height 21
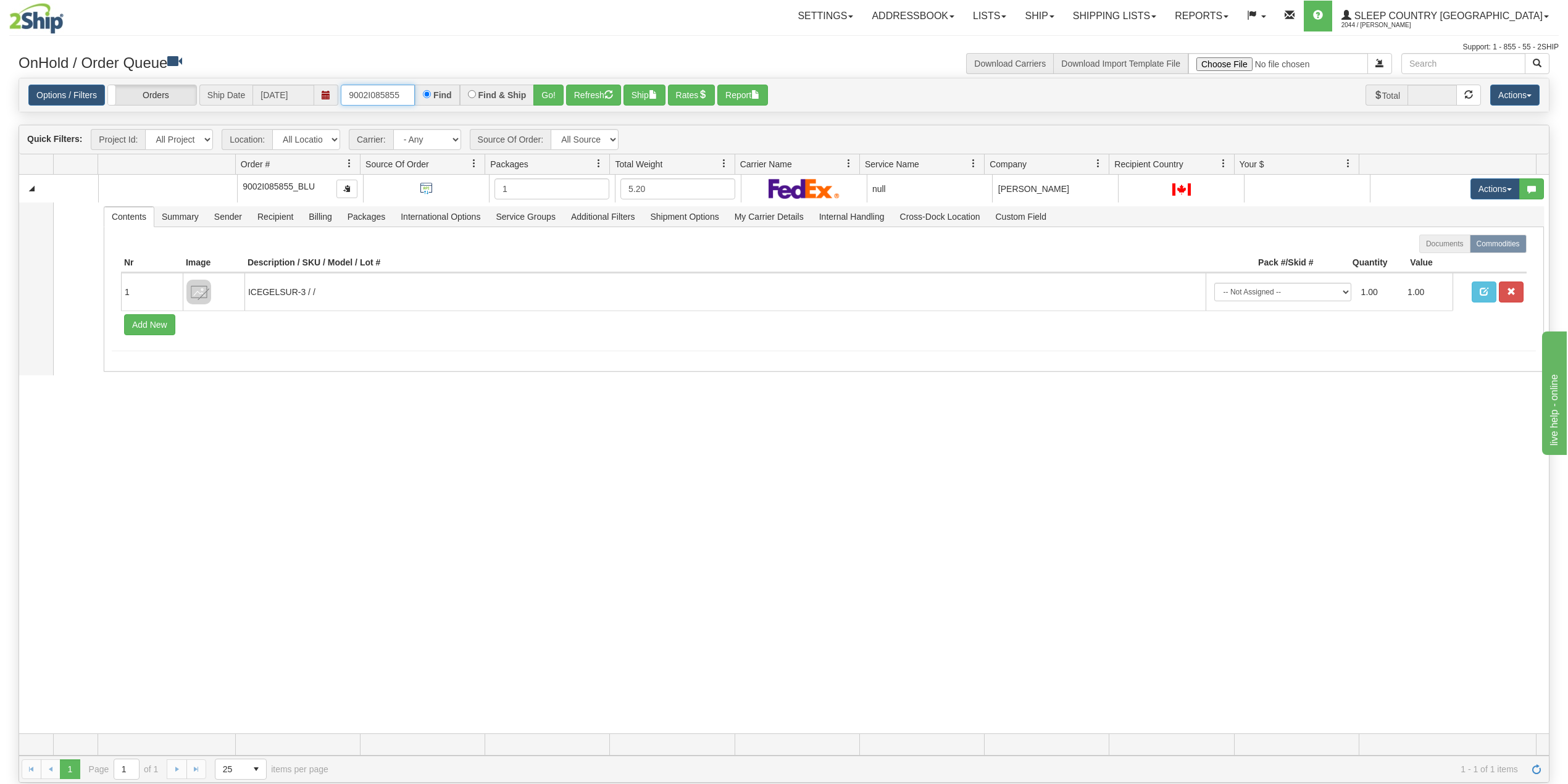
click at [385, 96] on input "9002I085855" at bounding box center [378, 95] width 74 height 21
